Goal: Task Accomplishment & Management: Use online tool/utility

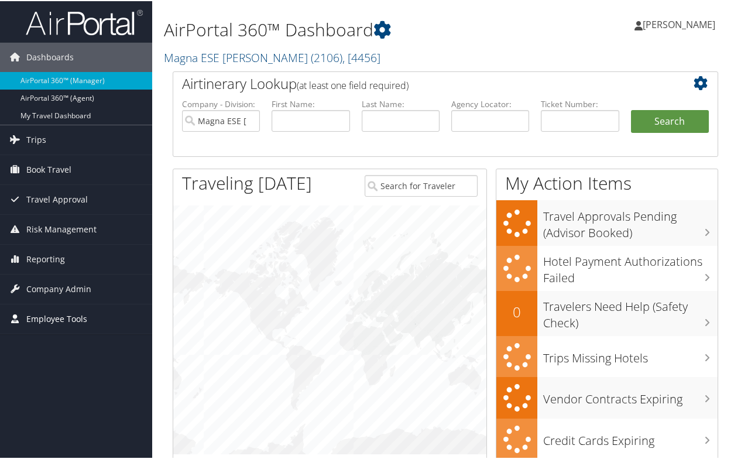
click at [60, 313] on span "Employee Tools" at bounding box center [56, 317] width 61 height 29
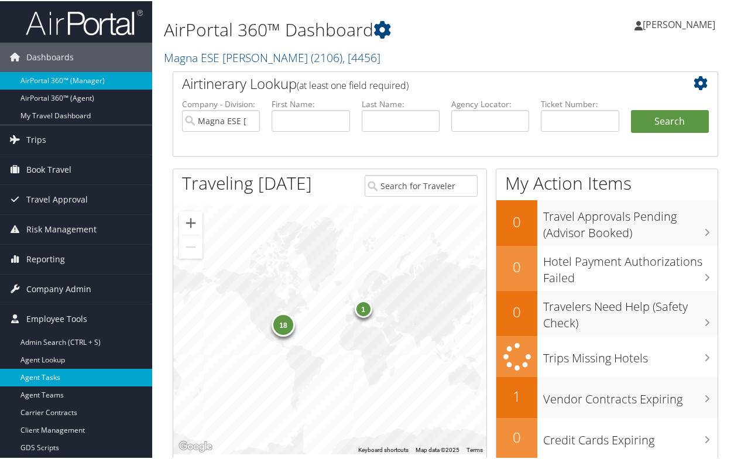
click at [61, 378] on link "Agent Tasks" at bounding box center [76, 377] width 152 height 18
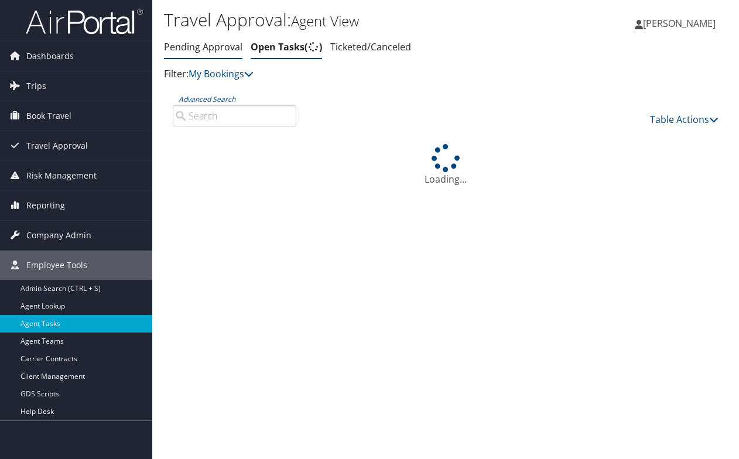
click at [193, 49] on link "Pending Approval" at bounding box center [203, 46] width 78 height 13
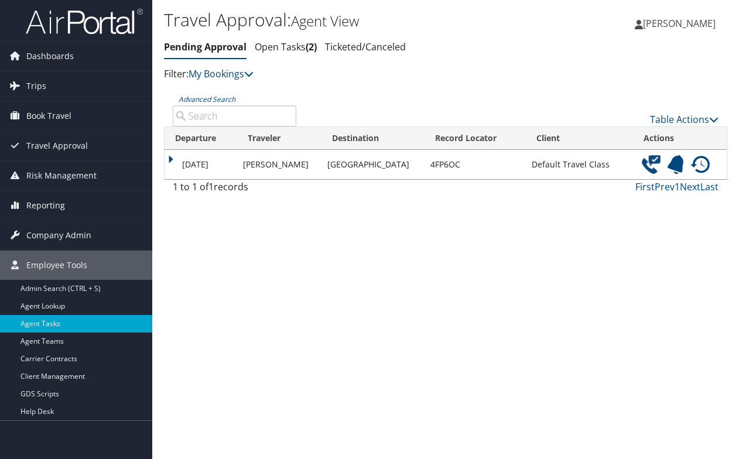
click at [641, 174] on img at bounding box center [650, 164] width 19 height 19
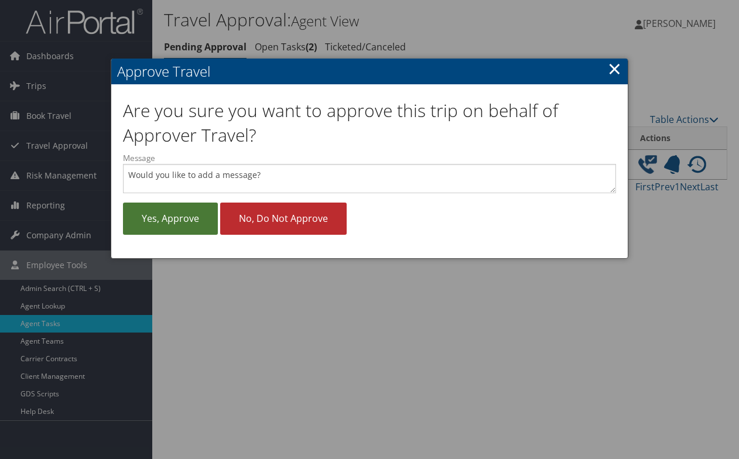
click at [153, 226] on link "Yes, approve" at bounding box center [170, 219] width 95 height 32
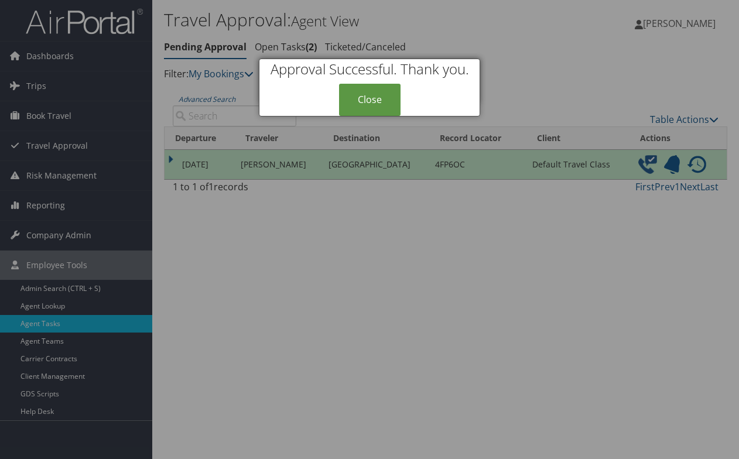
click at [369, 122] on div at bounding box center [369, 229] width 739 height 459
click at [369, 109] on link "Close" at bounding box center [369, 100] width 61 height 32
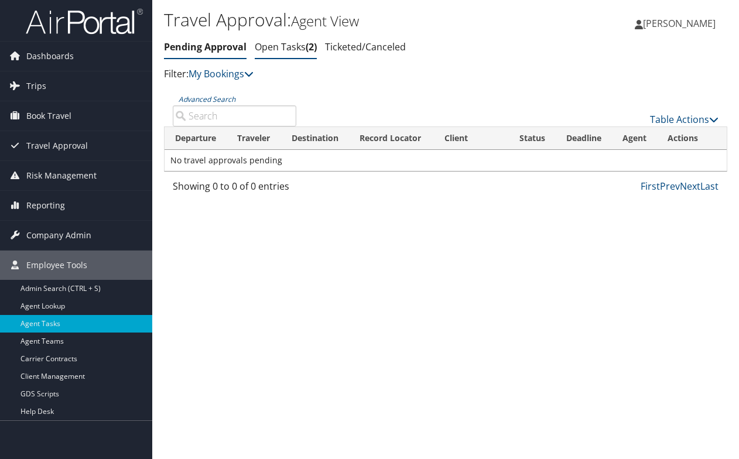
click at [310, 50] on span "2" at bounding box center [311, 46] width 11 height 13
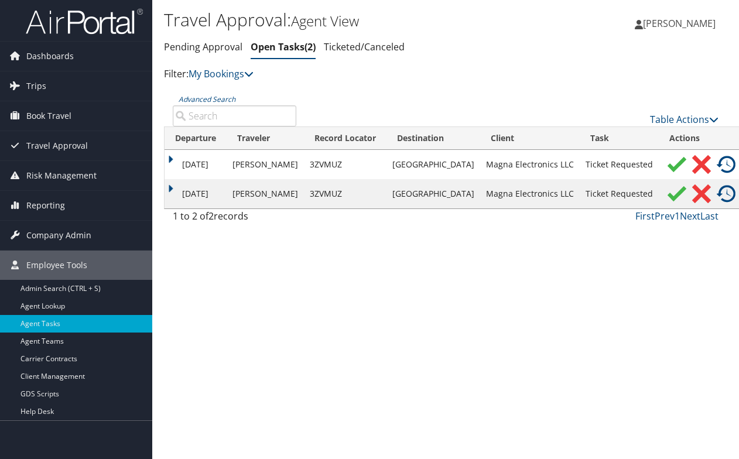
click at [692, 170] on img at bounding box center [701, 164] width 19 height 19
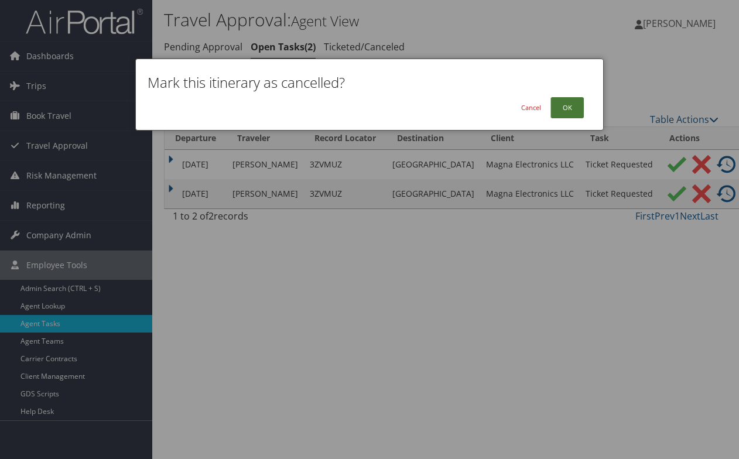
click at [577, 105] on button "OK" at bounding box center [566, 107] width 33 height 21
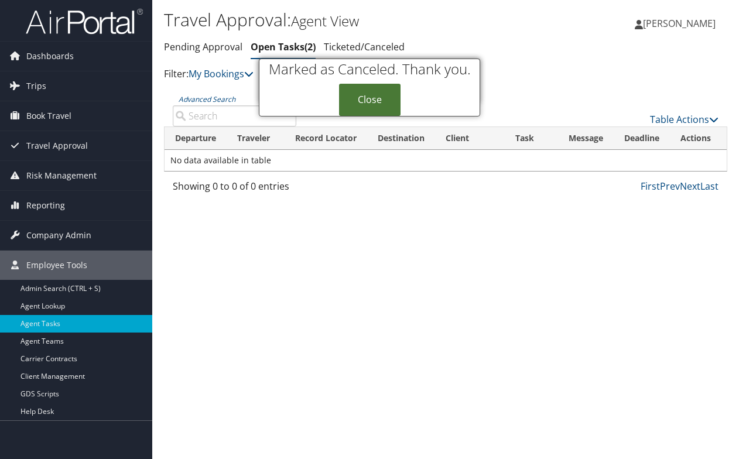
click at [373, 97] on link "Close" at bounding box center [369, 100] width 61 height 32
